Goal: Transaction & Acquisition: Purchase product/service

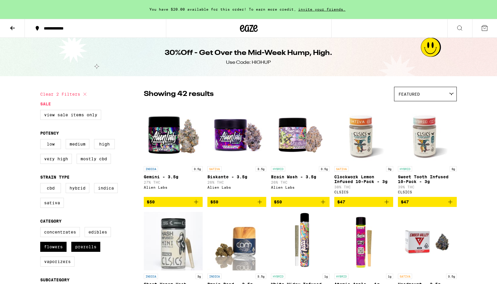
drag, startPoint x: 0, startPoint y: 0, endPoint x: 11, endPoint y: 30, distance: 32.4
click at [11, 30] on icon at bounding box center [12, 28] width 7 height 7
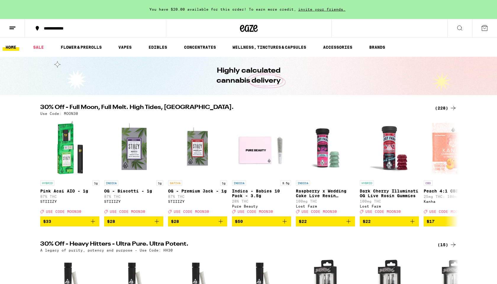
drag, startPoint x: 11, startPoint y: 30, endPoint x: 443, endPoint y: 108, distance: 438.7
click at [443, 108] on div "(228)" at bounding box center [446, 108] width 22 height 7
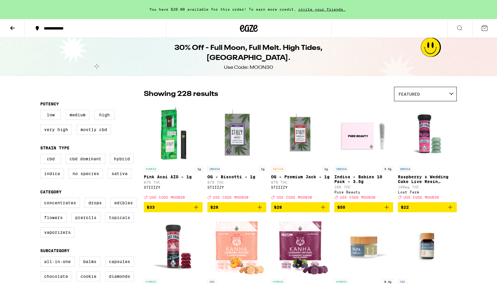
click at [57, 223] on label "Flowers" at bounding box center [53, 218] width 26 height 10
click at [42, 199] on input "Flowers" at bounding box center [41, 199] width 0 height 0
checkbox input "true"
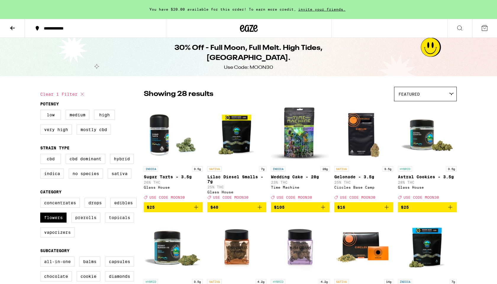
click at [81, 223] on label "Prerolls" at bounding box center [85, 218] width 29 height 10
click at [42, 199] on input "Prerolls" at bounding box center [41, 199] width 0 height 0
checkbox input "true"
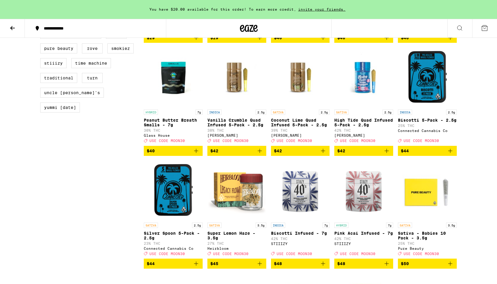
scroll to position [611, 0]
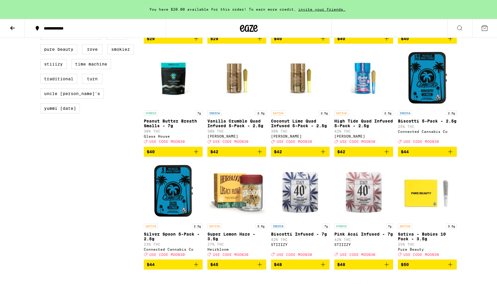
drag, startPoint x: 443, startPoint y: 108, endPoint x: 10, endPoint y: 27, distance: 440.2
click at [10, 27] on icon at bounding box center [12, 28] width 7 height 7
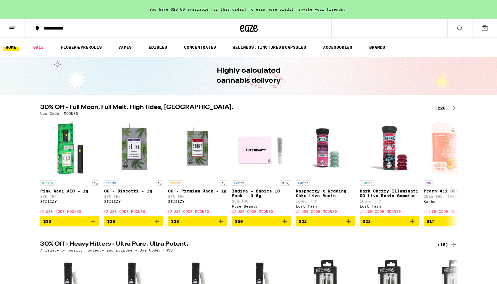
scroll to position [198, 0]
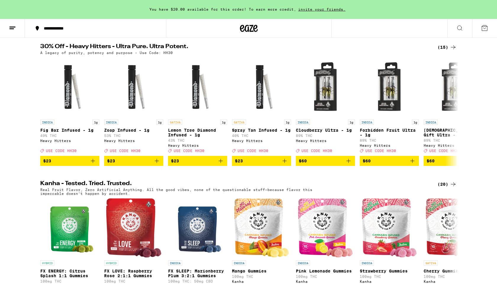
click at [444, 51] on div "(15)" at bounding box center [446, 47] width 19 height 7
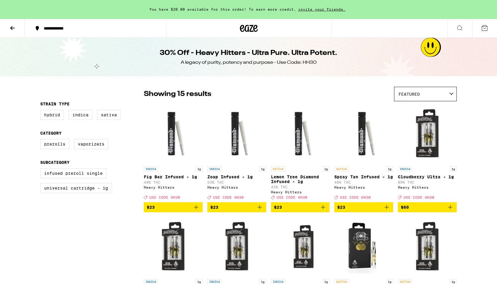
click at [59, 148] on label "Prerolls" at bounding box center [54, 144] width 29 height 10
click at [42, 140] on input "Prerolls" at bounding box center [41, 140] width 0 height 0
checkbox input "true"
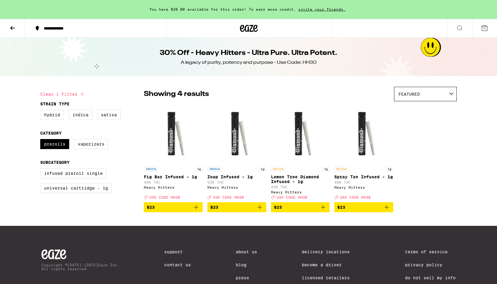
drag, startPoint x: 10, startPoint y: 27, endPoint x: 14, endPoint y: 27, distance: 3.6
click at [14, 27] on icon at bounding box center [12, 28] width 7 height 7
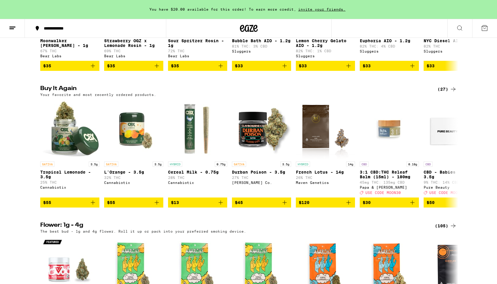
scroll to position [566, 0]
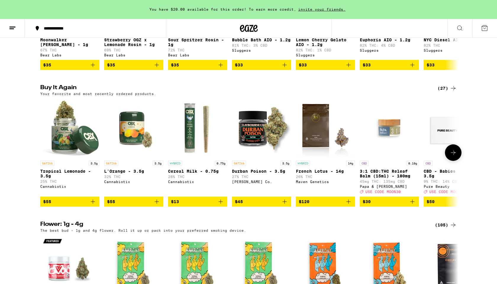
click at [389, 205] on span "$30" at bounding box center [388, 201] width 53 height 7
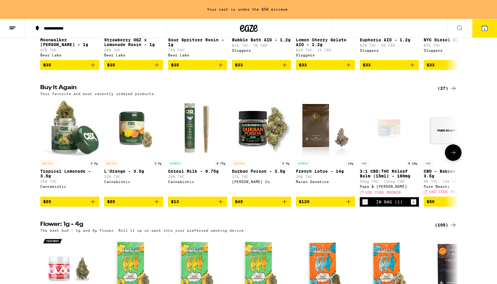
drag, startPoint x: 14, startPoint y: 27, endPoint x: 206, endPoint y: 226, distance: 277.4
click at [206, 205] on span "$13" at bounding box center [197, 201] width 53 height 7
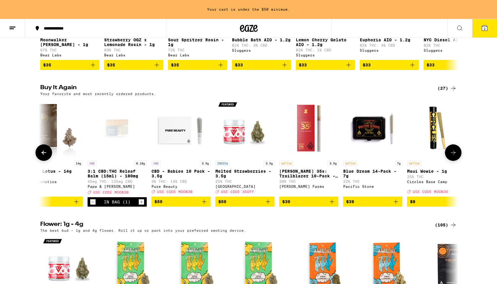
scroll to position [0, 273]
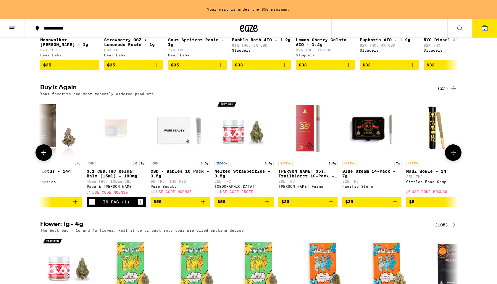
click at [328, 205] on icon "Add to bag" at bounding box center [330, 201] width 7 height 7
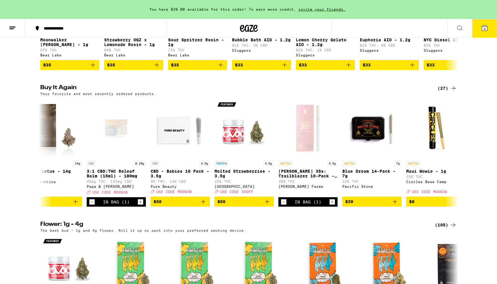
click at [484, 31] on icon at bounding box center [484, 28] width 7 height 7
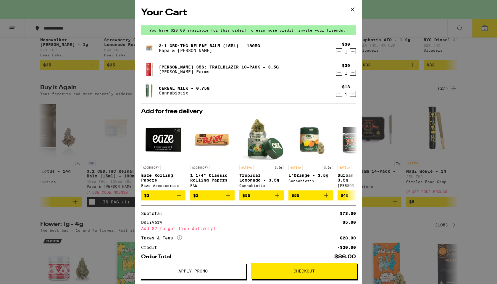
click at [219, 274] on button "Apply Promo" at bounding box center [193, 271] width 106 height 17
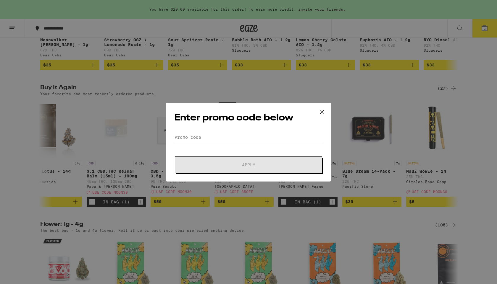
drag, startPoint x: 206, startPoint y: 226, endPoint x: 186, endPoint y: 135, distance: 94.1
click at [186, 135] on input "Promo Code" at bounding box center [248, 137] width 148 height 9
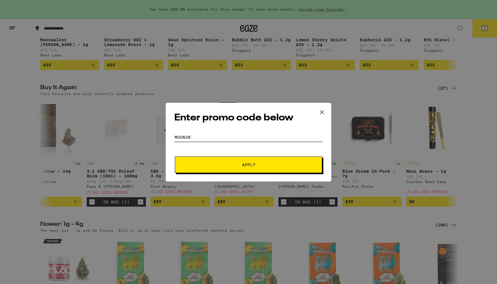
type input "MOON30"
click at [188, 161] on button "Apply" at bounding box center [248, 165] width 147 height 17
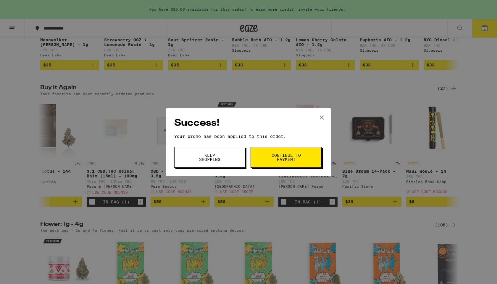
drag, startPoint x: 186, startPoint y: 135, endPoint x: 278, endPoint y: 158, distance: 95.1
click at [278, 158] on span "Continue to payment" at bounding box center [286, 157] width 30 height 8
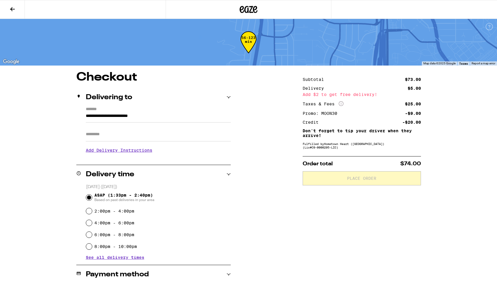
click at [13, 7] on icon at bounding box center [12, 9] width 7 height 7
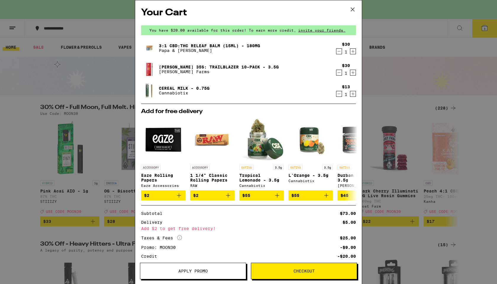
click at [337, 49] on icon "Decrement" at bounding box center [338, 51] width 5 height 7
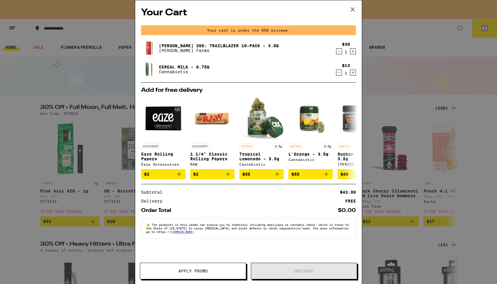
click at [353, 10] on icon at bounding box center [353, 10] width 4 height 4
